Goal: Task Accomplishment & Management: Manage account settings

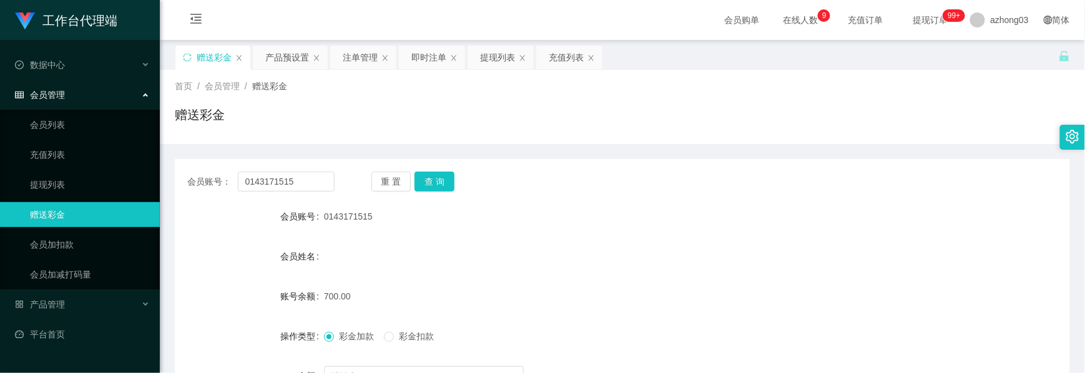
click at [137, 37] on section "工作台代理端 数据中心 会员管理 会员列表 充值列表 提现列表 赠送彩金 会员加扣款 会员加减打码量 产品管理 开奖记录 注单管理 产品列表 即时注单 产品预…" at bounding box center [542, 257] width 1085 height 515
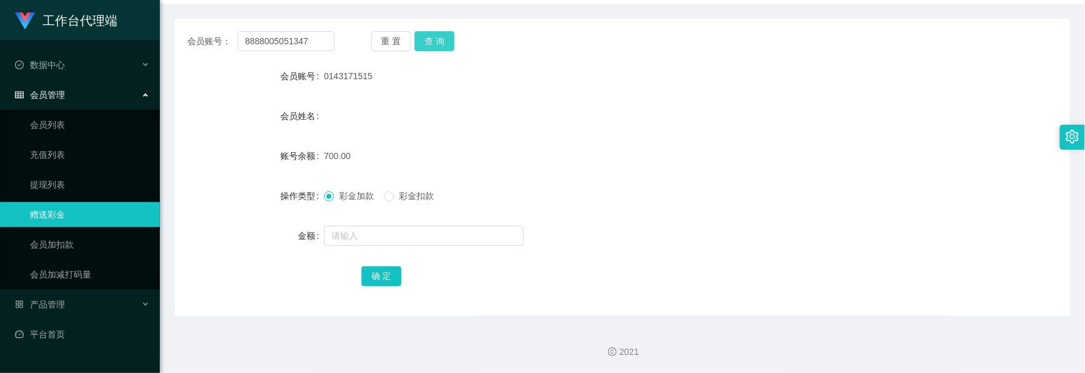
type input "8888005051347"
click at [425, 34] on button "查 询" at bounding box center [435, 41] width 40 height 20
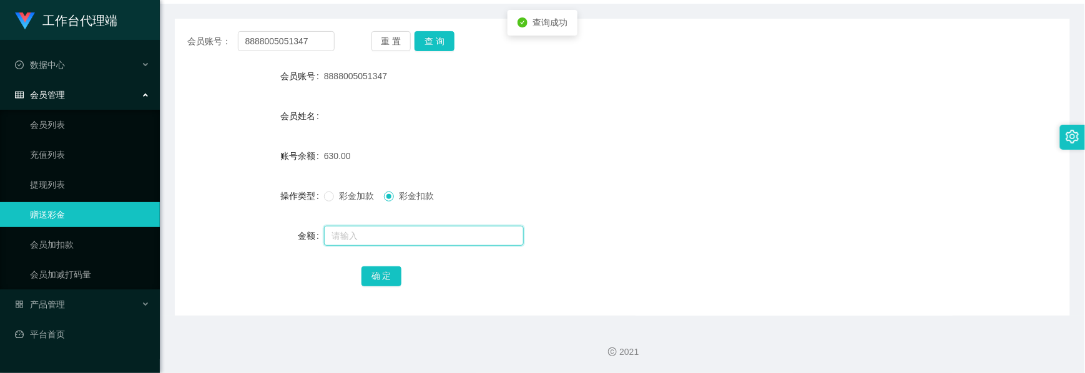
click at [366, 235] on input "text" at bounding box center [424, 236] width 200 height 20
type input "130"
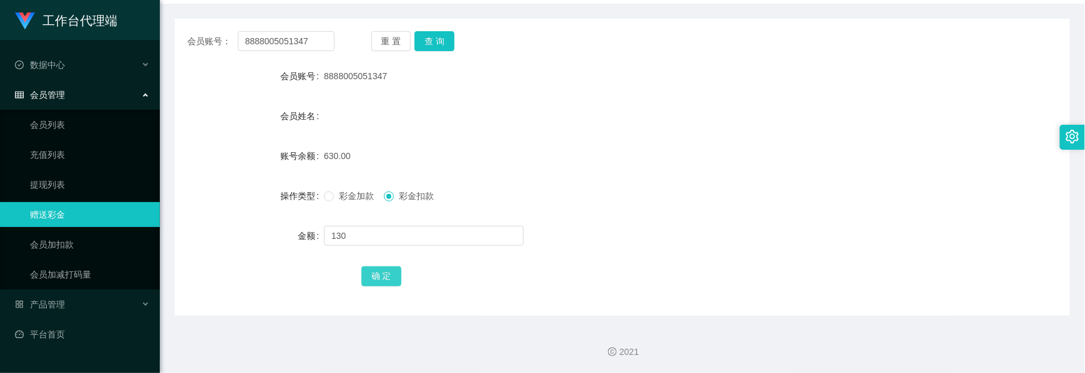
click at [378, 283] on button "确 定" at bounding box center [382, 277] width 40 height 20
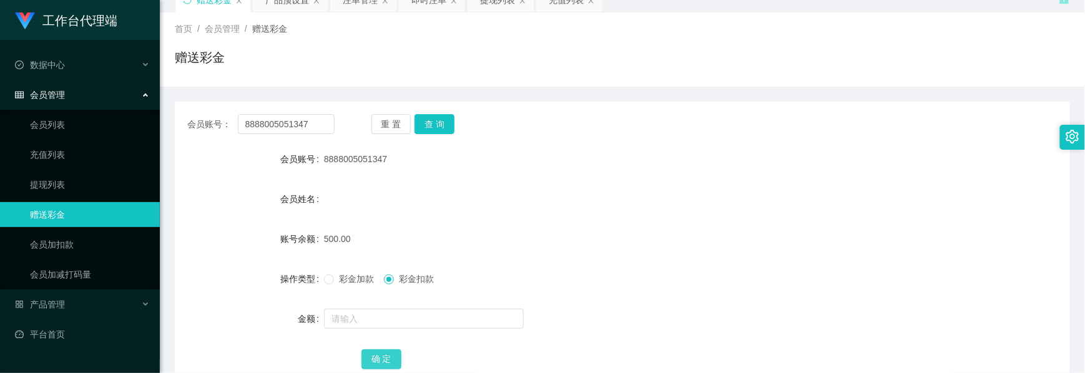
scroll to position [0, 0]
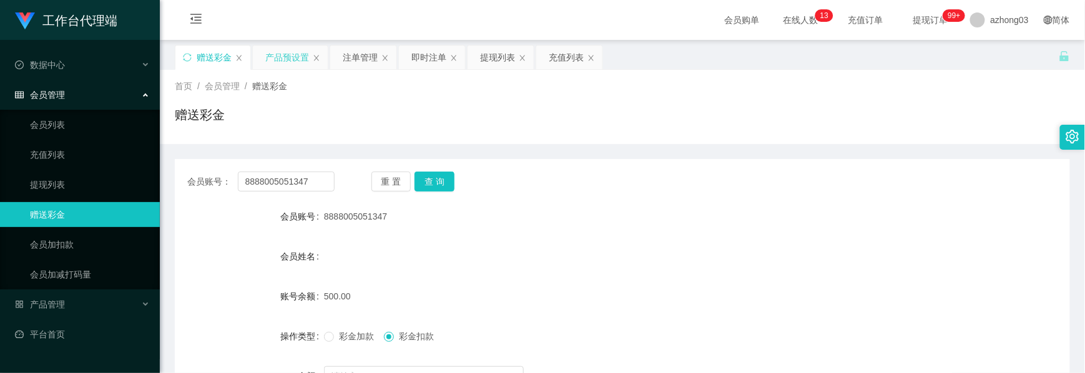
click at [288, 56] on div "产品预设置" at bounding box center [287, 58] width 44 height 24
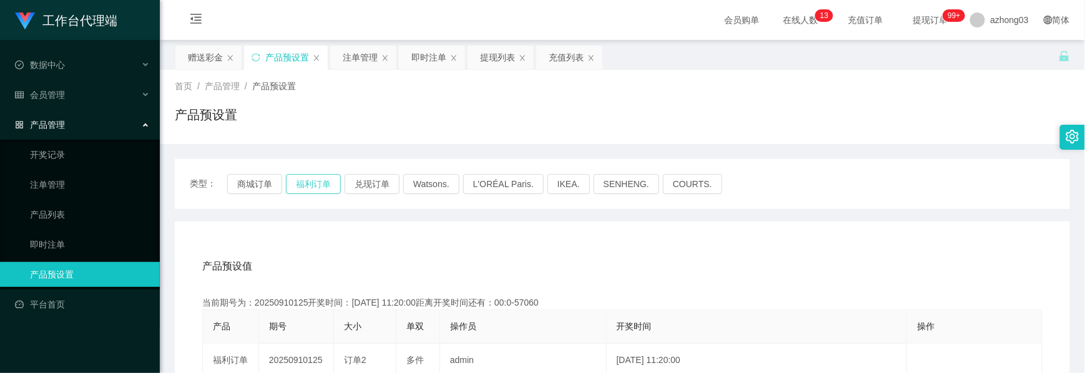
click at [318, 185] on button "福利订单" at bounding box center [313, 184] width 55 height 20
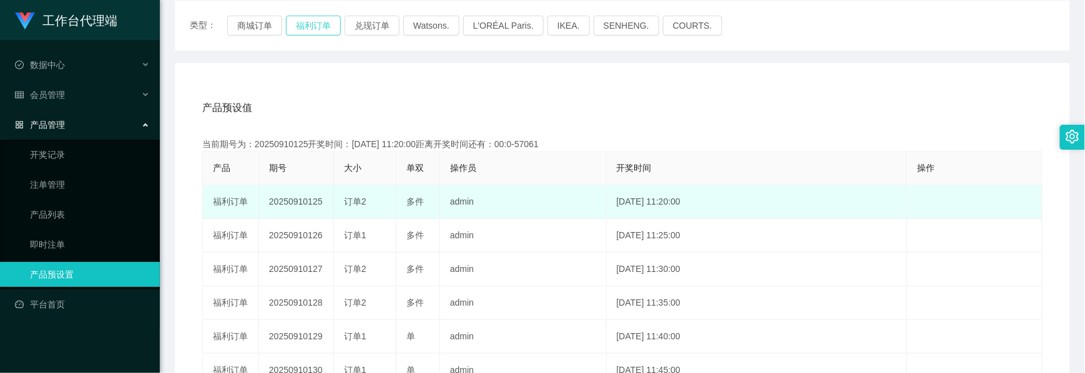
scroll to position [166, 0]
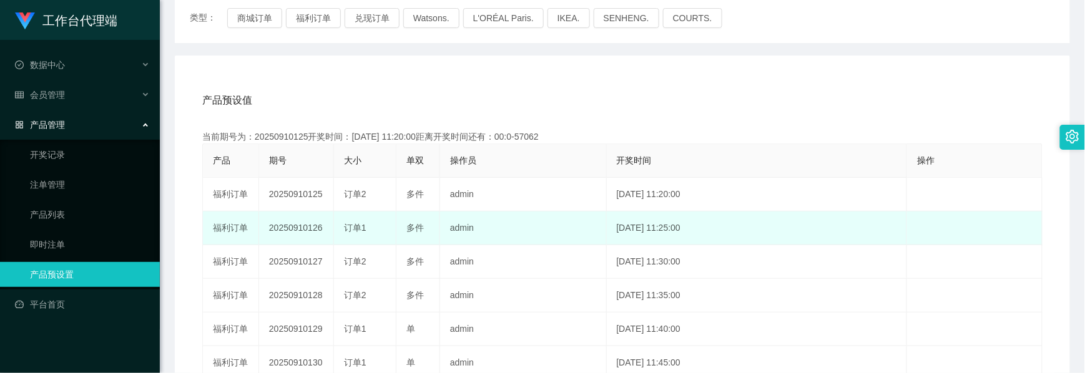
click at [294, 225] on td "20250910126" at bounding box center [296, 229] width 75 height 34
copy td "20250910126"
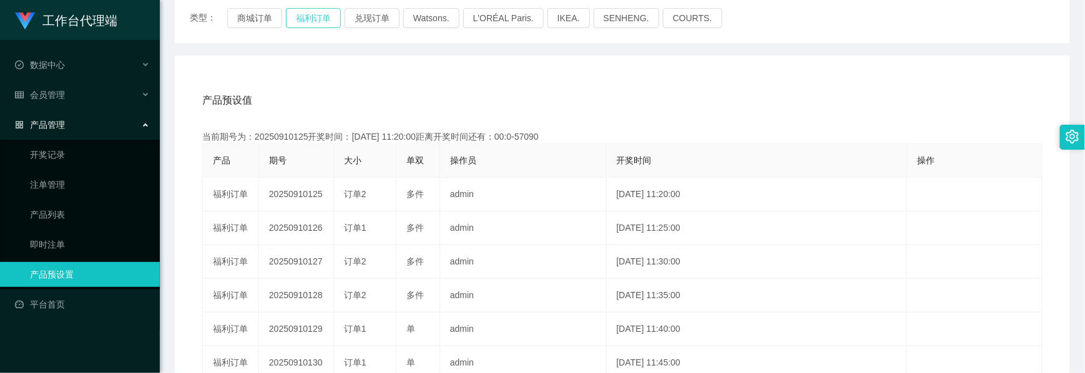
click at [299, 27] on button "福利订单" at bounding box center [313, 18] width 55 height 20
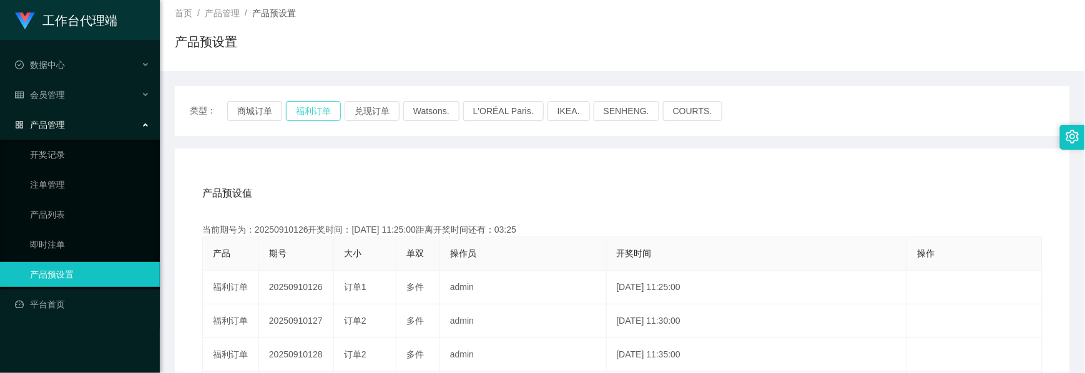
scroll to position [0, 0]
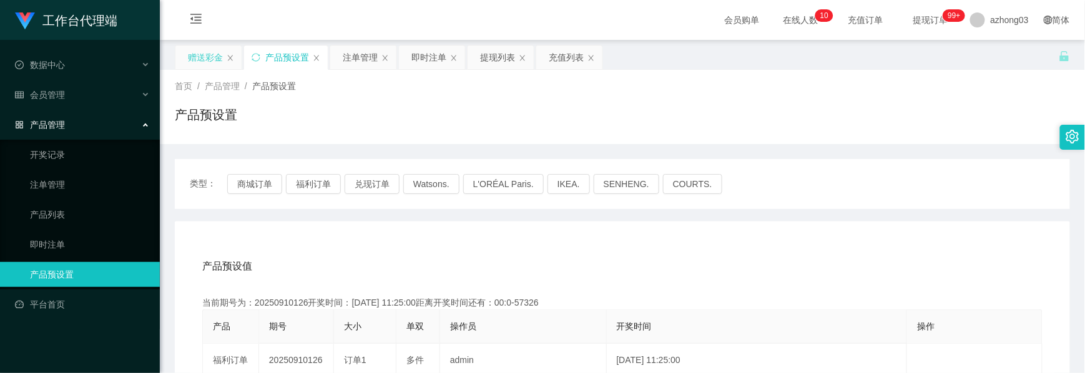
click at [217, 52] on div "赠送彩金" at bounding box center [205, 58] width 35 height 24
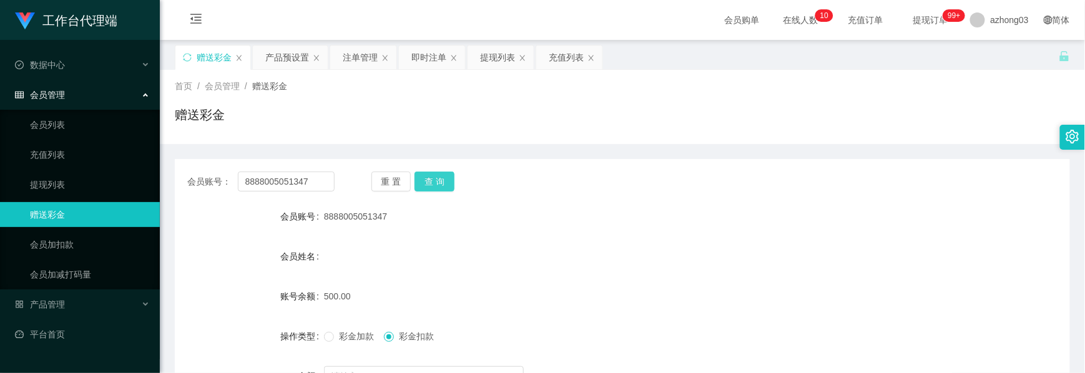
click at [437, 185] on button "查 询" at bounding box center [435, 182] width 40 height 20
click at [435, 181] on button "查 询" at bounding box center [435, 182] width 40 height 20
click at [438, 185] on button "查 询" at bounding box center [435, 182] width 40 height 20
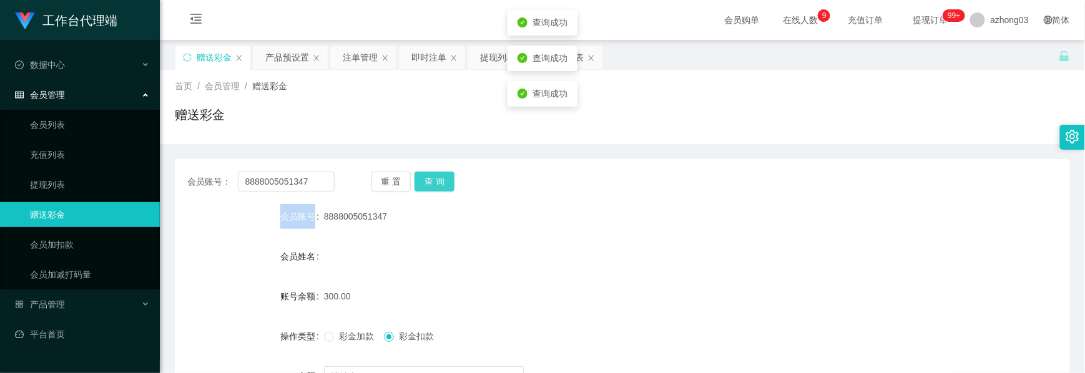
click at [438, 185] on div "重 置 查 询" at bounding box center [445, 182] width 147 height 20
click at [438, 185] on button "查 询" at bounding box center [435, 182] width 40 height 20
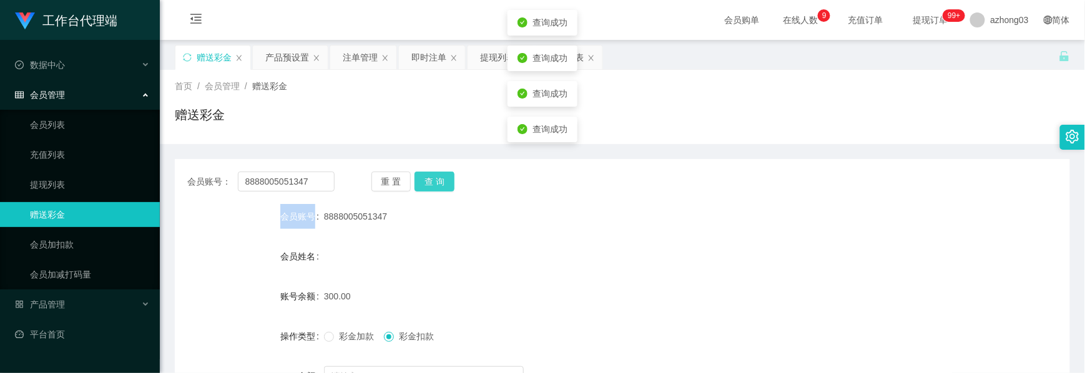
click at [438, 185] on button "查 询" at bounding box center [435, 182] width 40 height 20
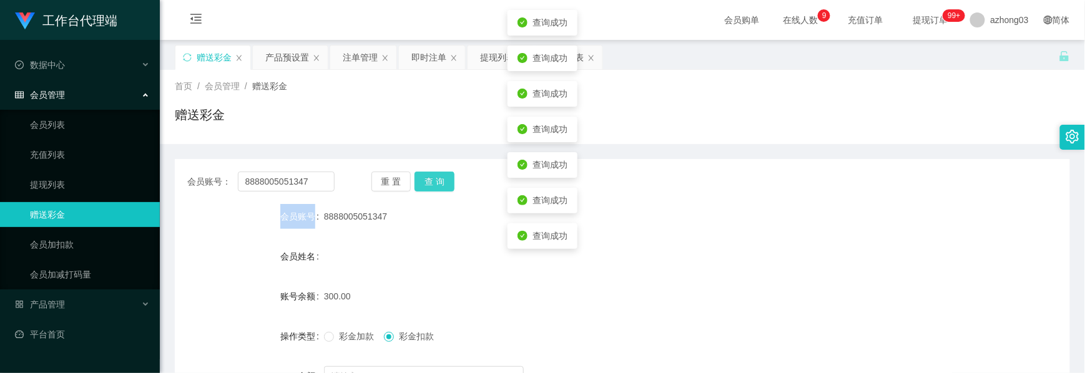
click at [438, 185] on button "查 询" at bounding box center [435, 182] width 40 height 20
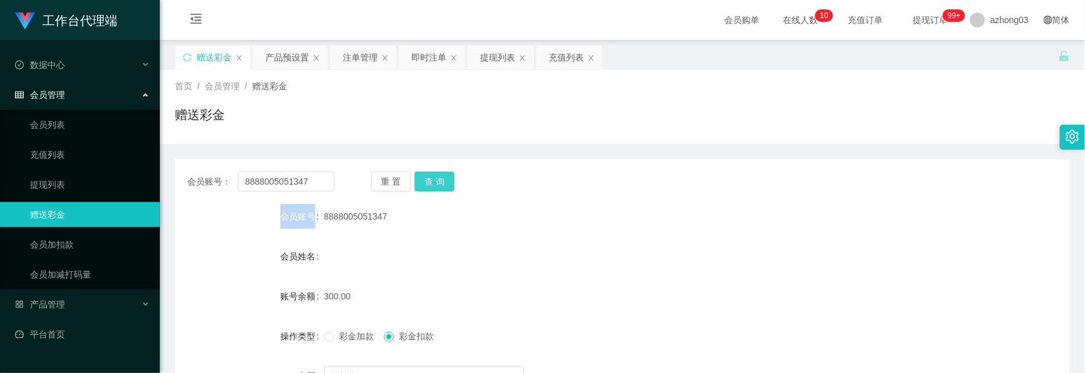
click at [427, 183] on button "查 询" at bounding box center [435, 182] width 40 height 20
